Goal: Information Seeking & Learning: Understand process/instructions

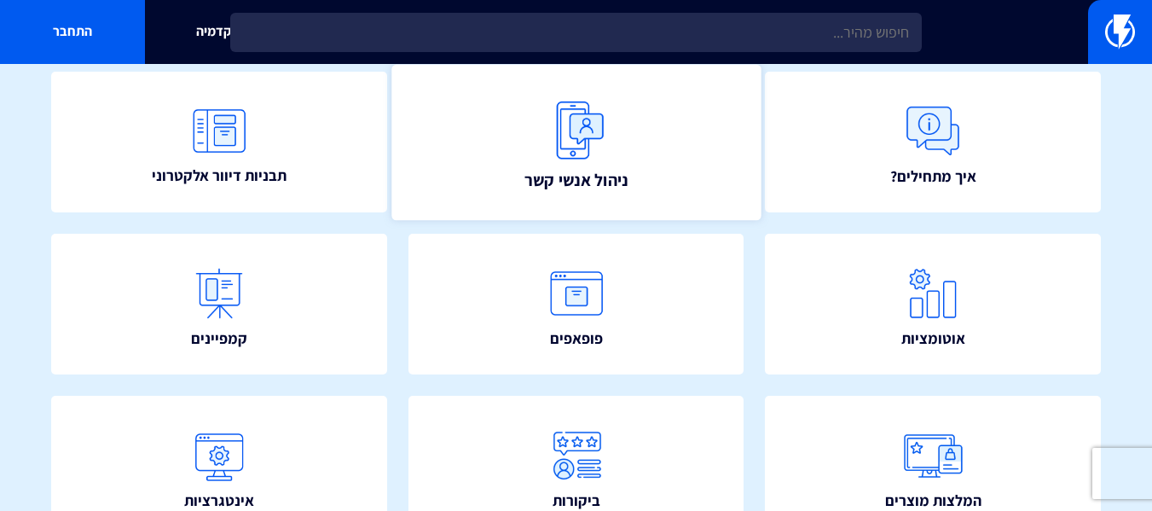
scroll to position [256, 0]
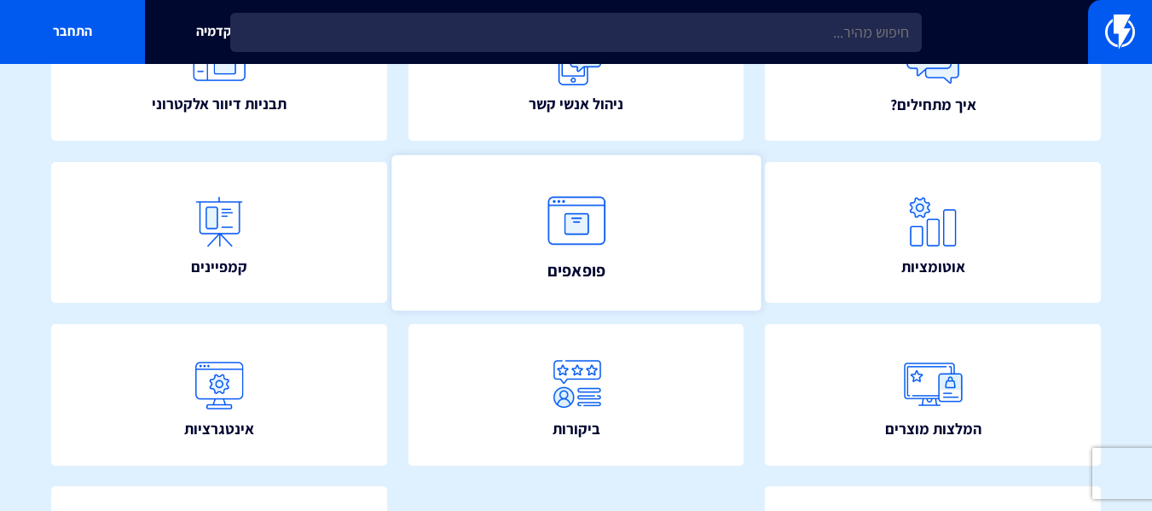
click at [566, 217] on img at bounding box center [576, 220] width 75 height 75
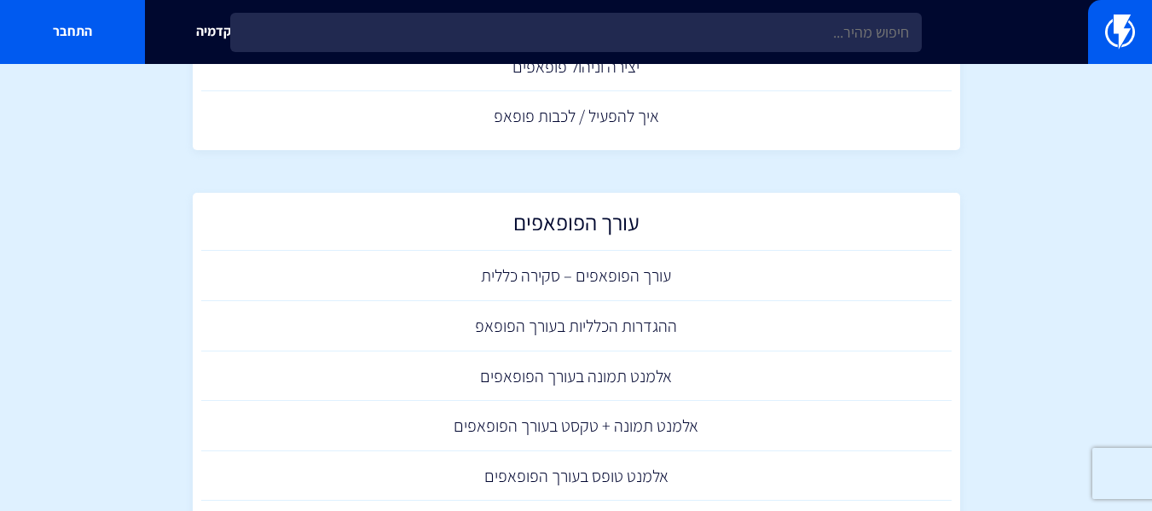
scroll to position [256, 0]
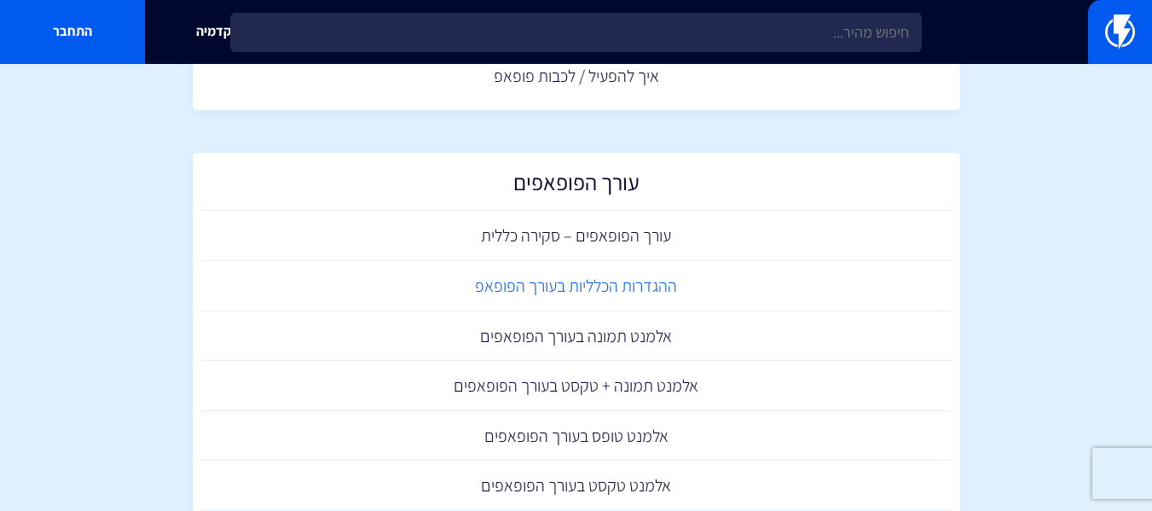
click at [533, 283] on link "ההגדרות הכלליות בעורך הפופאפ" at bounding box center [576, 286] width 750 height 50
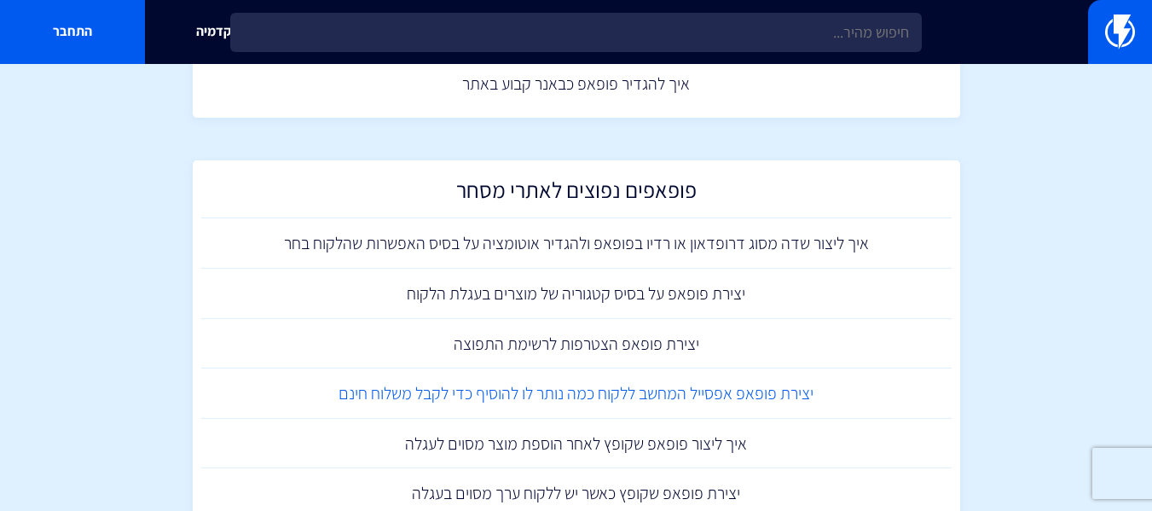
scroll to position [1534, 0]
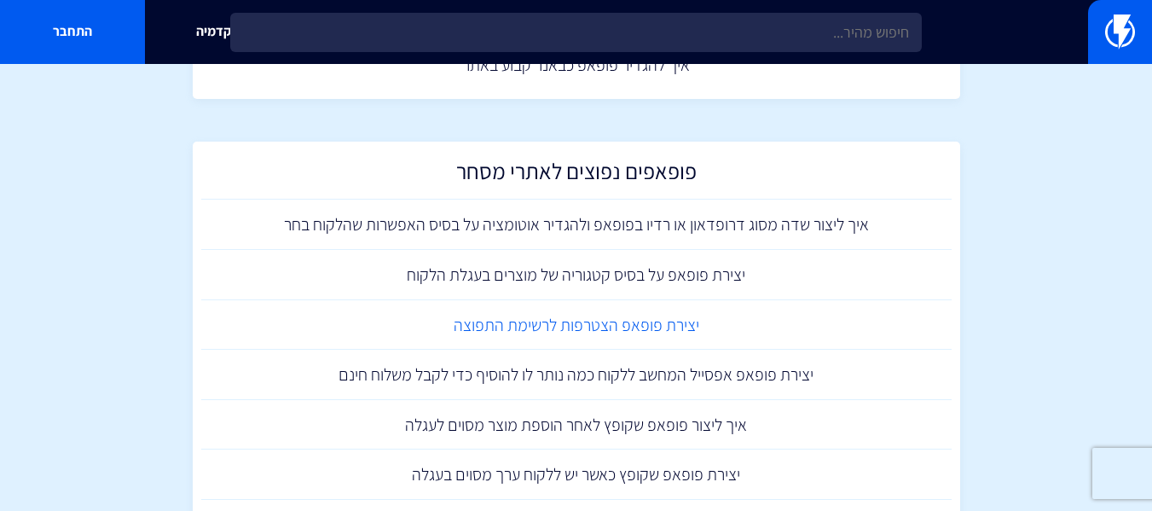
click at [580, 330] on link "יצירת פופאפ הצטרפות לרשימת התפוצה" at bounding box center [576, 325] width 750 height 50
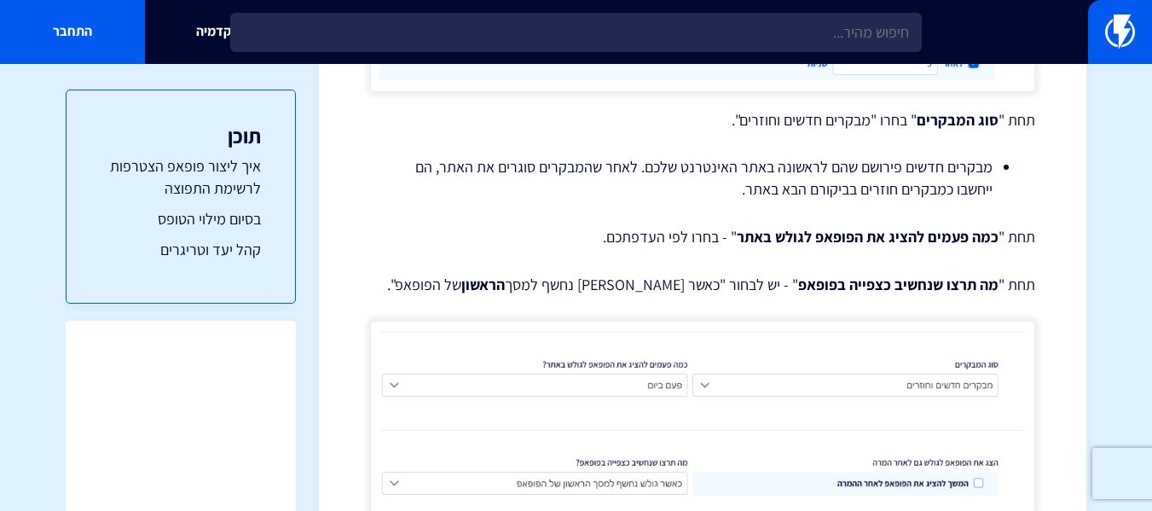
scroll to position [3683, 0]
